Goal: Information Seeking & Learning: Learn about a topic

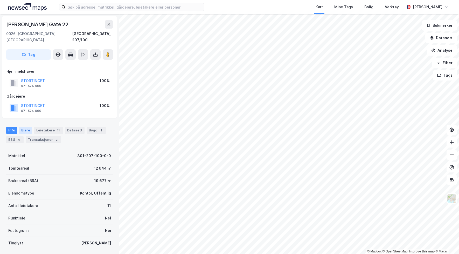
click at [31, 127] on div "Eiere" at bounding box center [25, 130] width 13 height 7
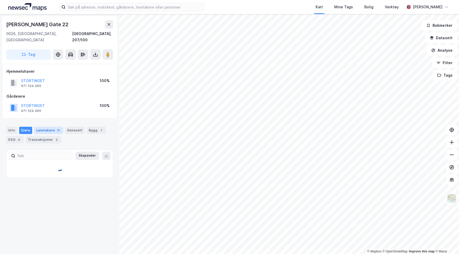
click at [39, 127] on div "Leietakere 11" at bounding box center [48, 130] width 29 height 7
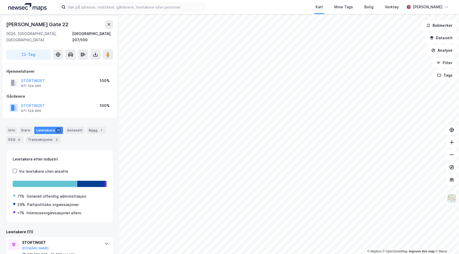
click at [63, 101] on div "STORTINGET 971 524 960 100%" at bounding box center [59, 107] width 106 height 12
